Goal: Find specific page/section: Find specific page/section

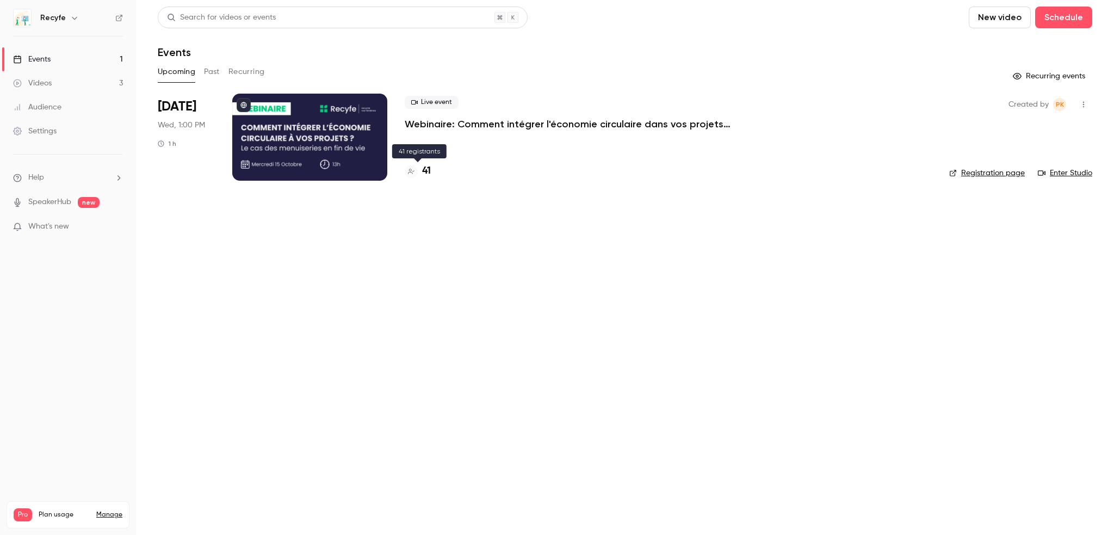
click at [421, 176] on div "41" at bounding box center [418, 171] width 26 height 15
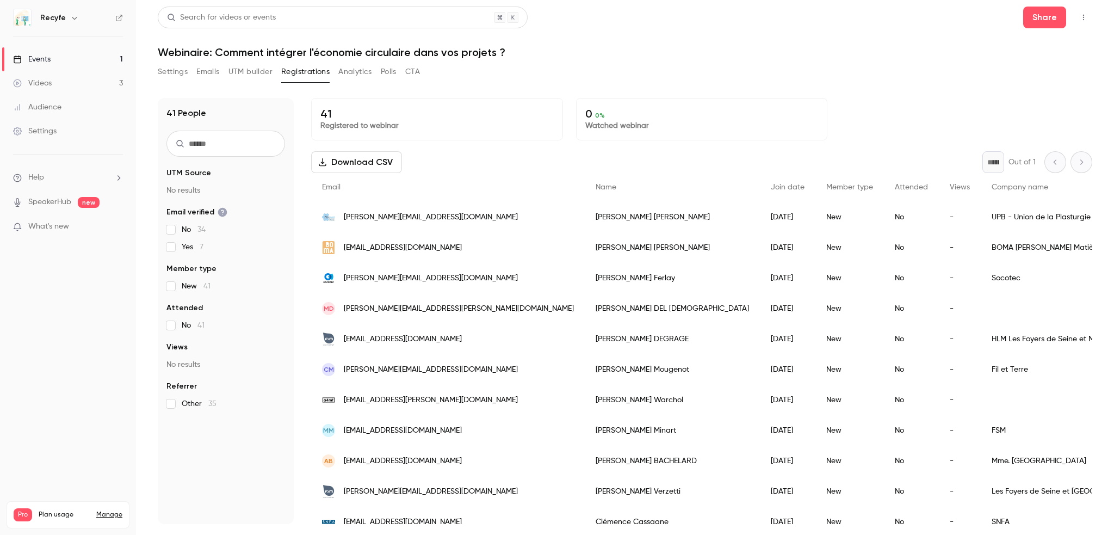
click at [53, 84] on link "Videos 3" at bounding box center [68, 83] width 136 height 24
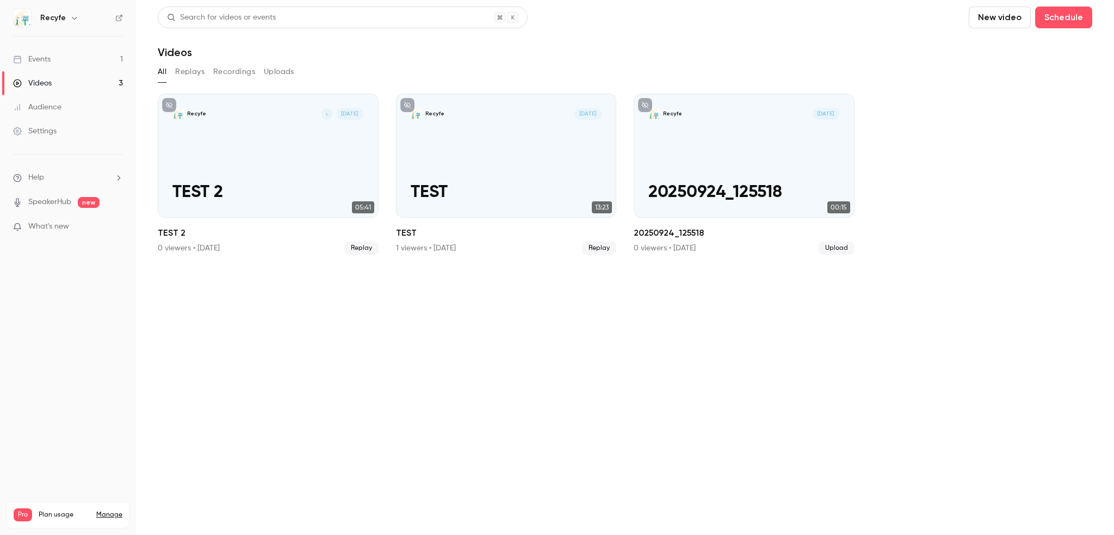
click at [48, 65] on link "Events 1" at bounding box center [68, 59] width 136 height 24
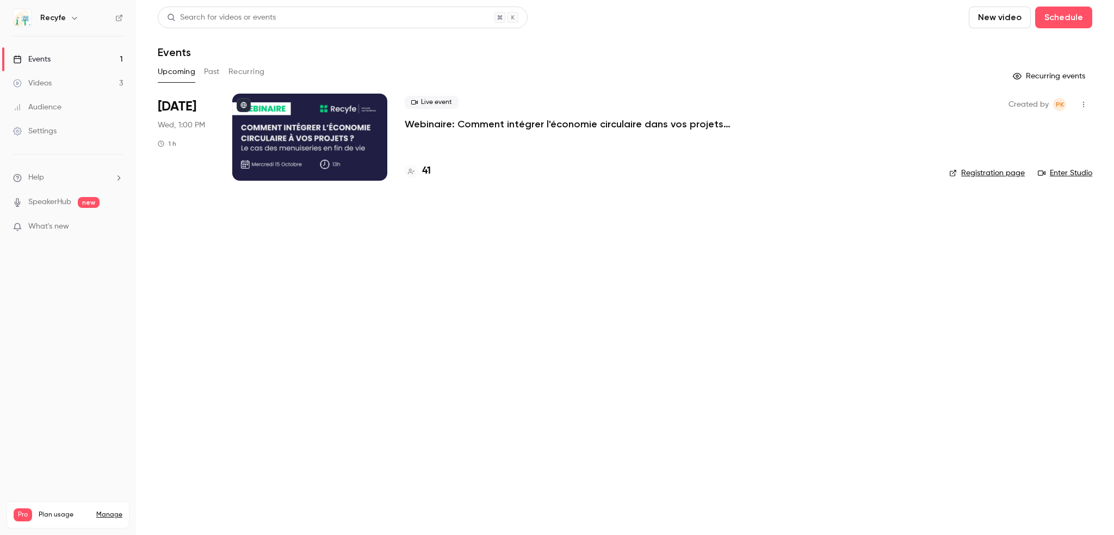
click at [417, 178] on div "41" at bounding box center [418, 171] width 26 height 15
